Goal: Ask a question

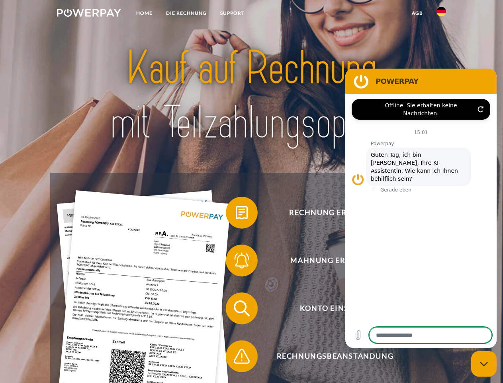
click at [89, 14] on img at bounding box center [89, 13] width 64 height 8
click at [442, 14] on img at bounding box center [442, 12] width 10 height 10
click at [417, 13] on link "agb" at bounding box center [417, 13] width 25 height 14
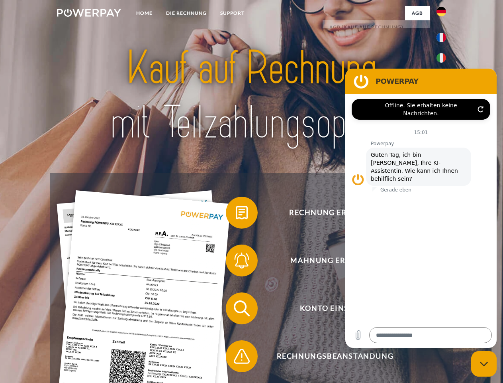
click at [236, 214] on span at bounding box center [230, 213] width 40 height 40
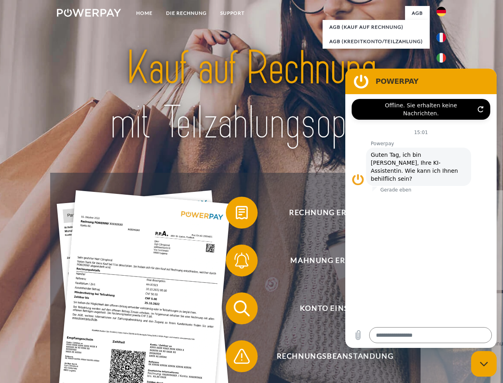
click at [236, 262] on span at bounding box center [230, 260] width 40 height 40
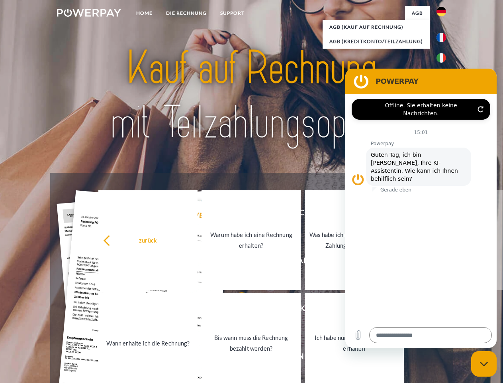
click at [236, 310] on link "Bis wann muss die Rechnung bezahlt werden?" at bounding box center [251, 343] width 99 height 100
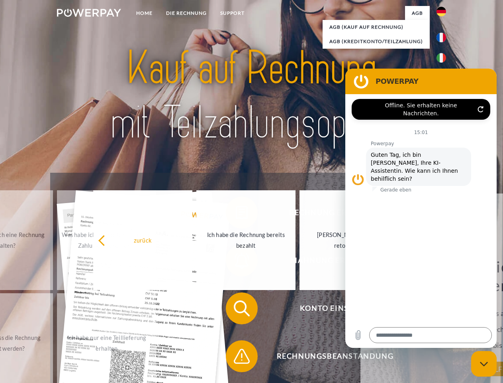
click at [236, 358] on span at bounding box center [230, 356] width 40 height 40
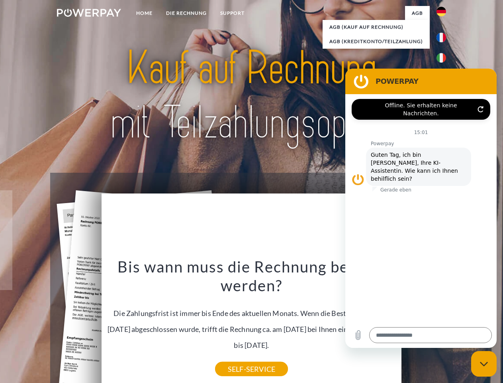
click at [484, 364] on icon "Messaging-Fenster schließen" at bounding box center [484, 363] width 8 height 5
type textarea "*"
